Goal: Task Accomplishment & Management: Manage account settings

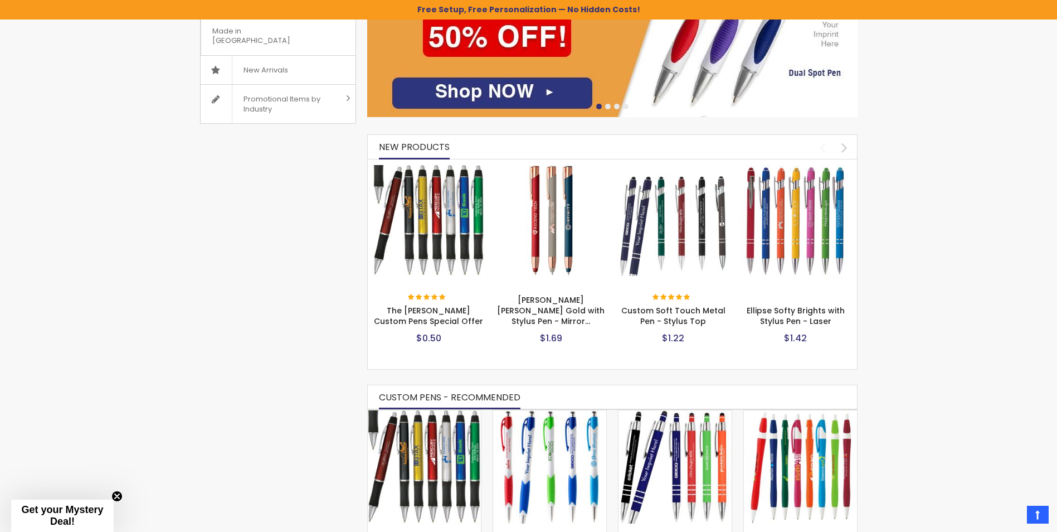
scroll to position [419, 0]
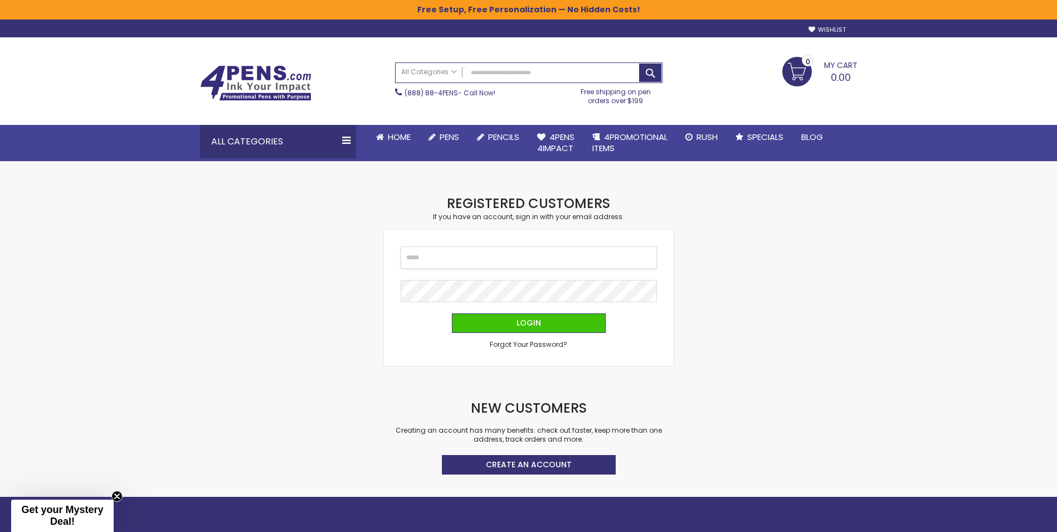
click at [549, 264] on input "Email" at bounding box center [529, 257] width 256 height 22
type input "**********"
click at [452, 314] on button "Login" at bounding box center [529, 324] width 154 height 20
